Goal: Find specific page/section: Find specific page/section

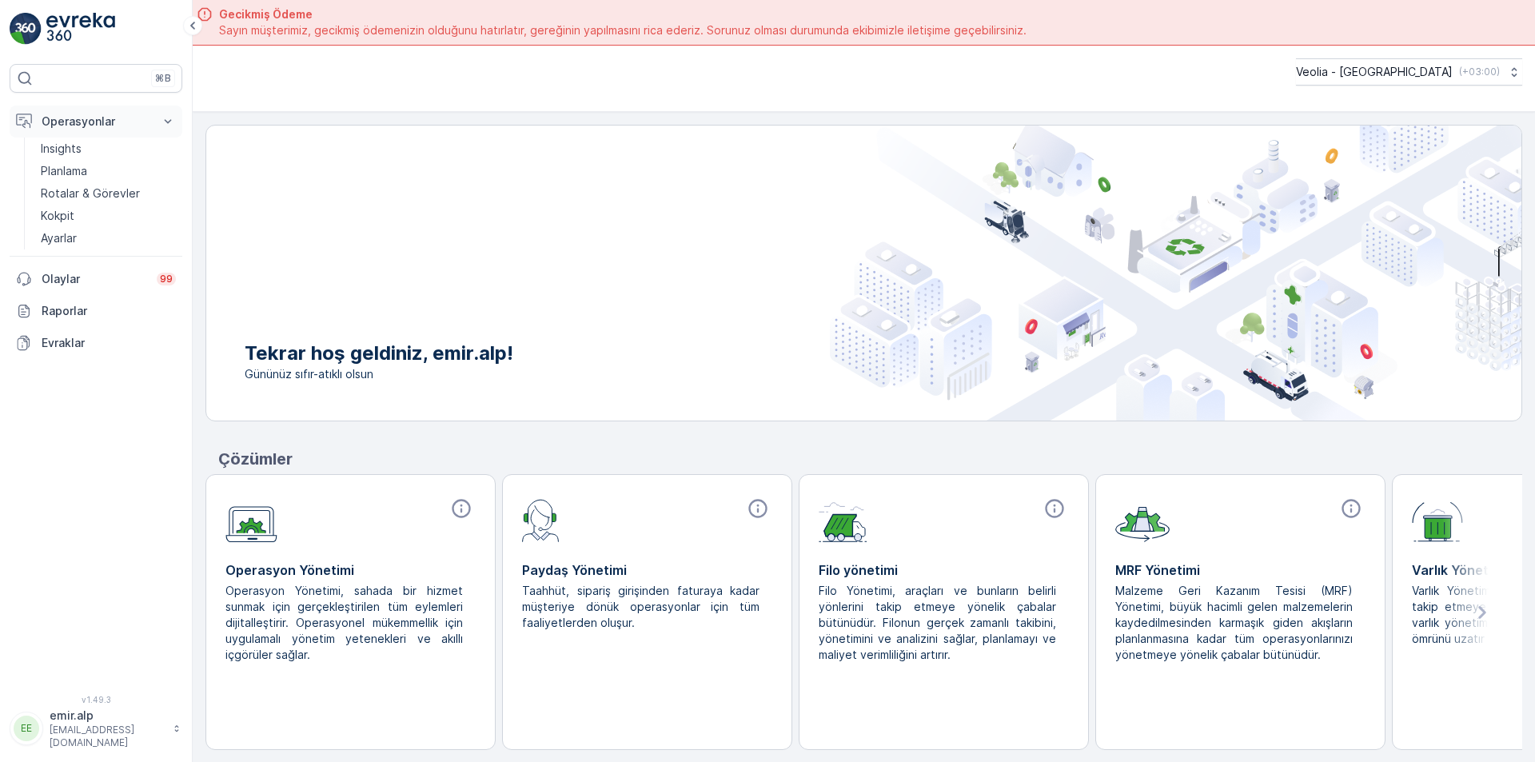
click at [138, 119] on p "Operasyonlar" at bounding box center [96, 122] width 109 height 16
click at [73, 114] on p "Operasyonlar" at bounding box center [96, 122] width 109 height 16
click at [117, 197] on p "Rotalar & Görevler" at bounding box center [90, 194] width 99 height 16
